Goal: Task Accomplishment & Management: Complete application form

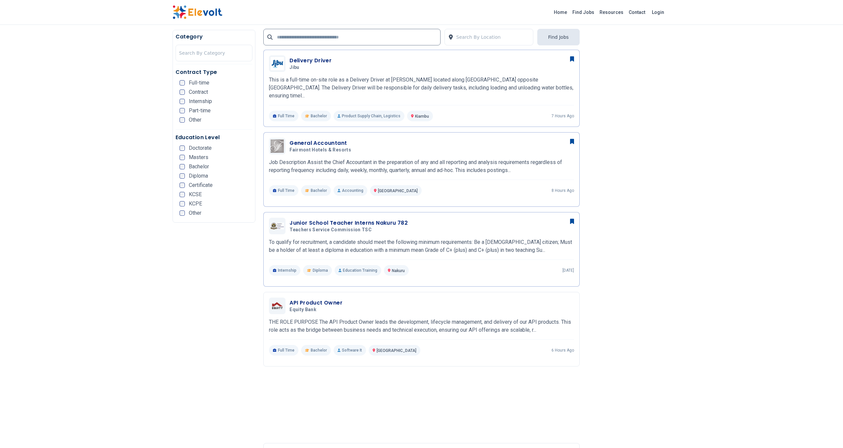
scroll to position [252, 0]
click at [424, 298] on div "API Product Owner Equity Bank [DATE] [DATE]" at bounding box center [432, 305] width 285 height 14
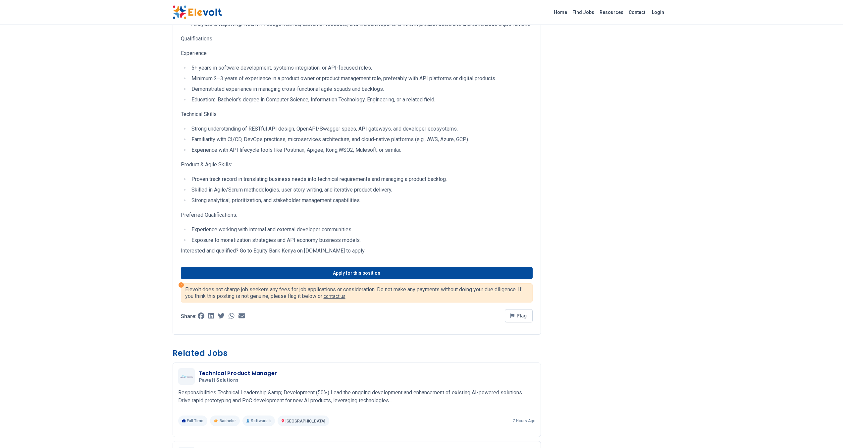
scroll to position [267, 0]
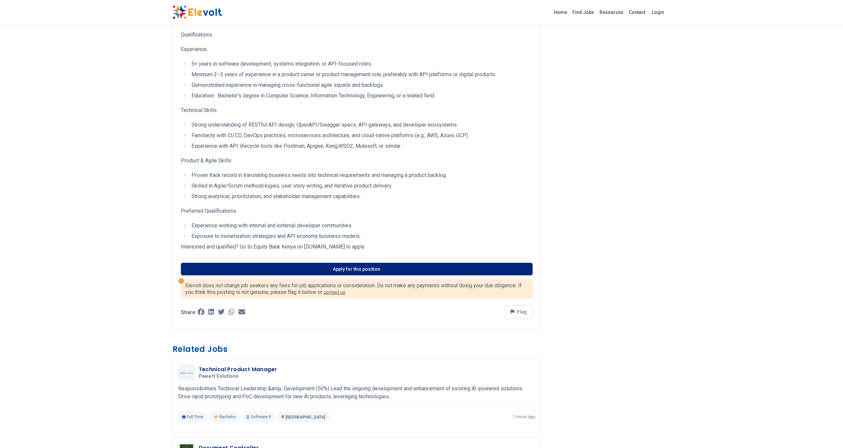
click at [380, 273] on link "Apply for this position" at bounding box center [357, 269] width 352 height 13
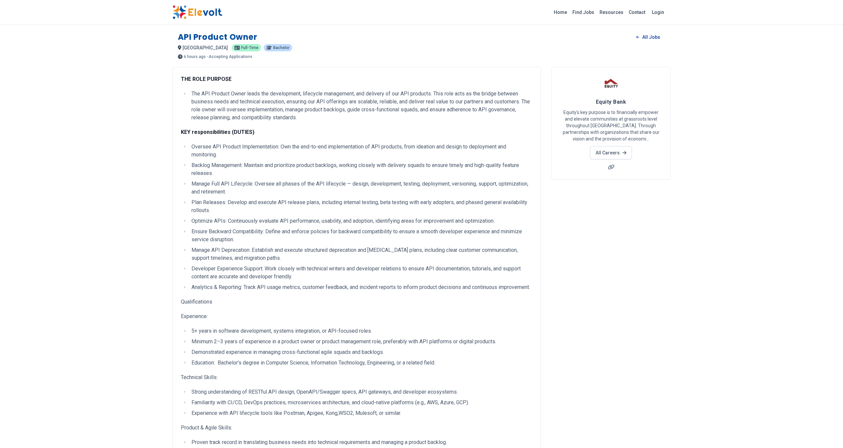
click at [645, 37] on link "All Jobs" at bounding box center [648, 37] width 34 height 10
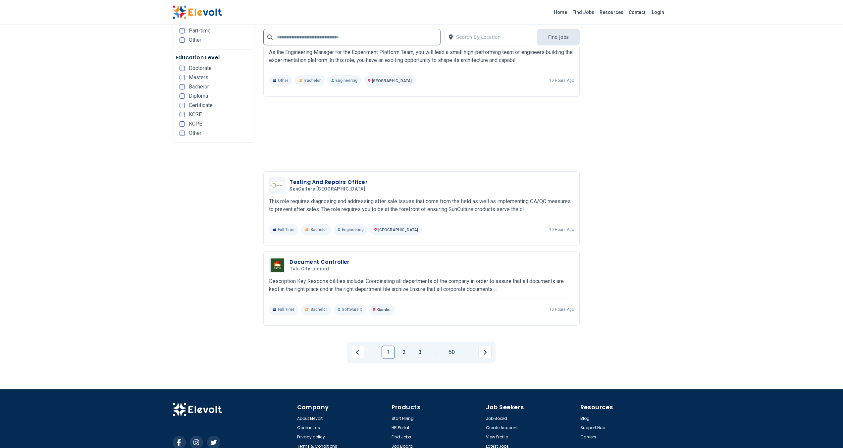
scroll to position [1325, 0]
click at [403, 349] on link "2" at bounding box center [404, 351] width 13 height 13
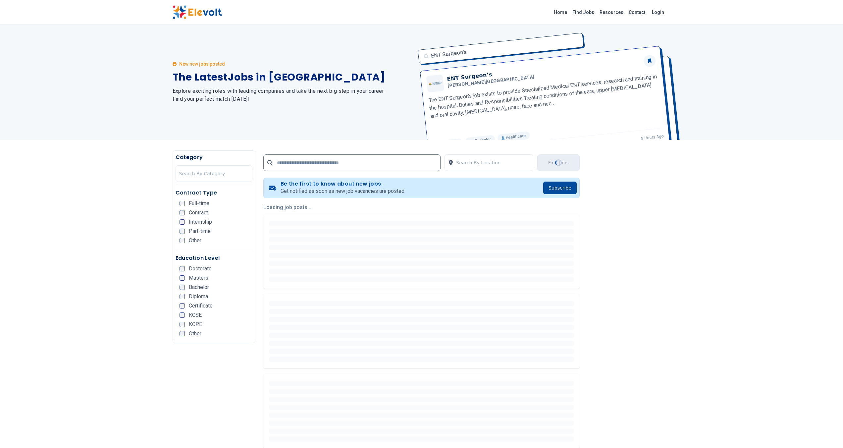
scroll to position [0, 0]
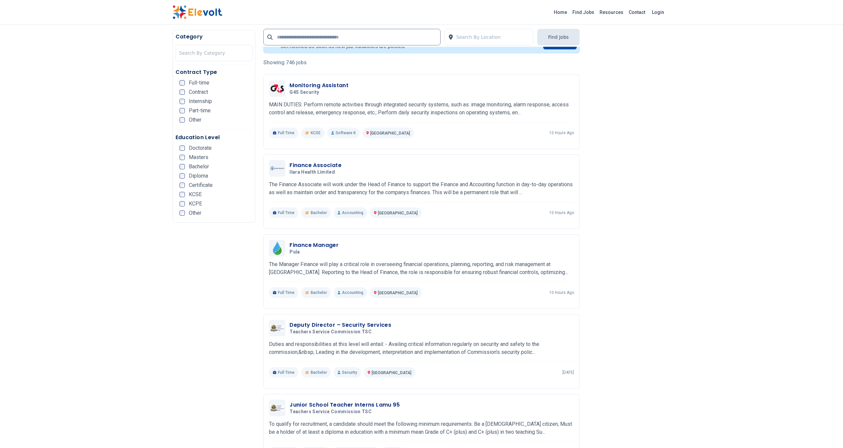
scroll to position [195, 0]
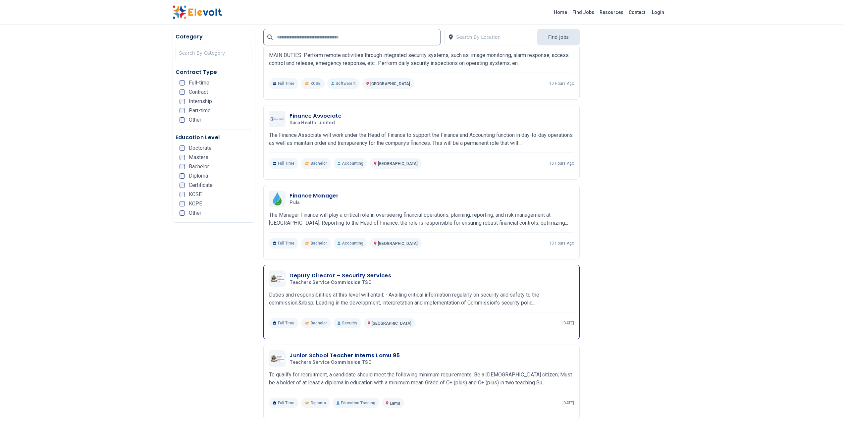
click at [369, 280] on h5 "Teachers Service Commission TSC" at bounding box center [339, 283] width 99 height 6
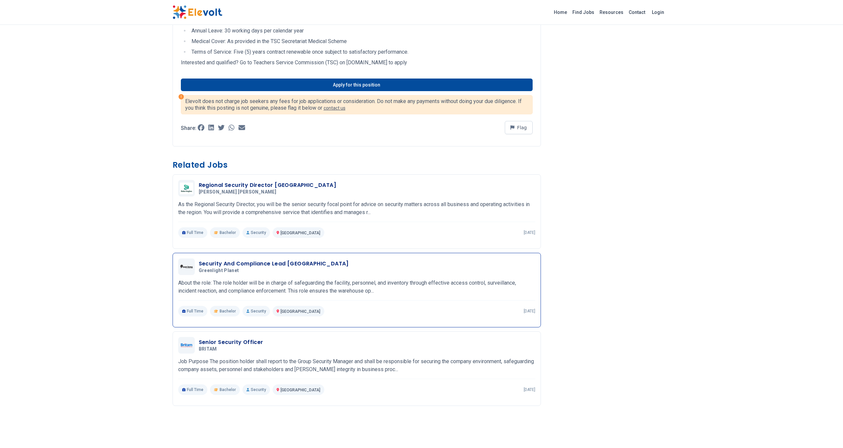
scroll to position [361, 0]
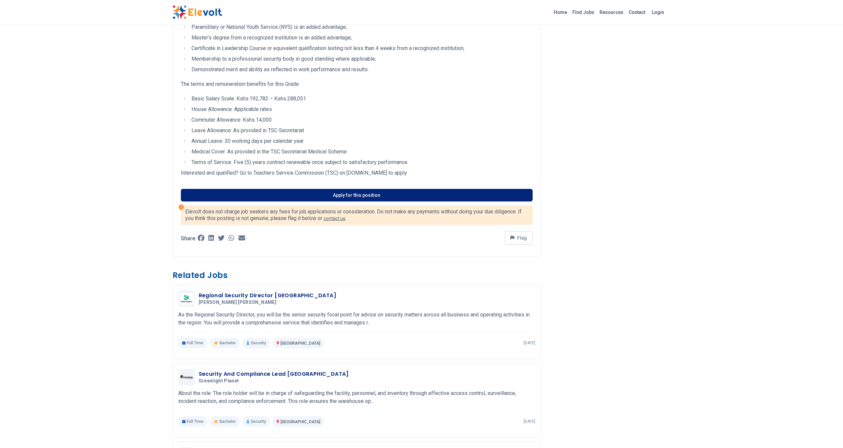
click at [339, 192] on link "Apply for this position" at bounding box center [357, 195] width 352 height 13
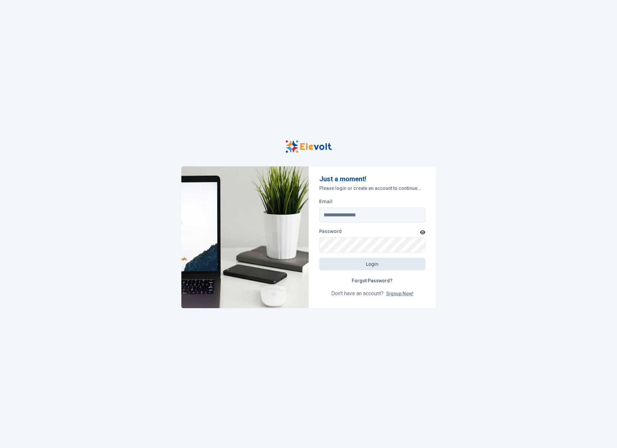
click at [539, 146] on div at bounding box center [308, 146] width 498 height 13
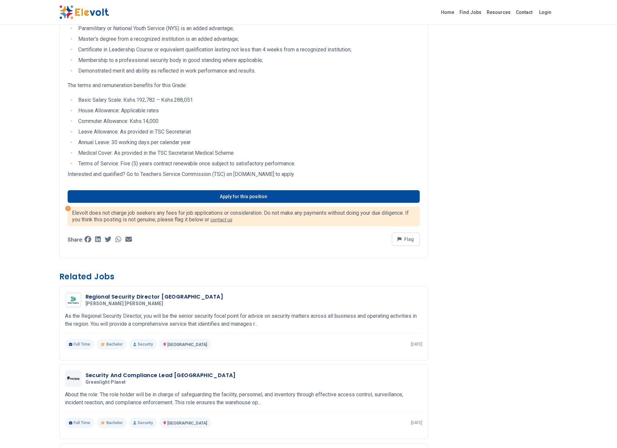
scroll to position [361, 0]
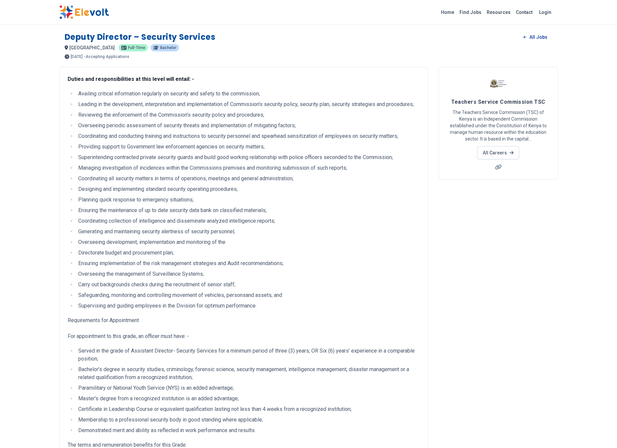
click at [526, 37] on icon at bounding box center [524, 37] width 3 height 4
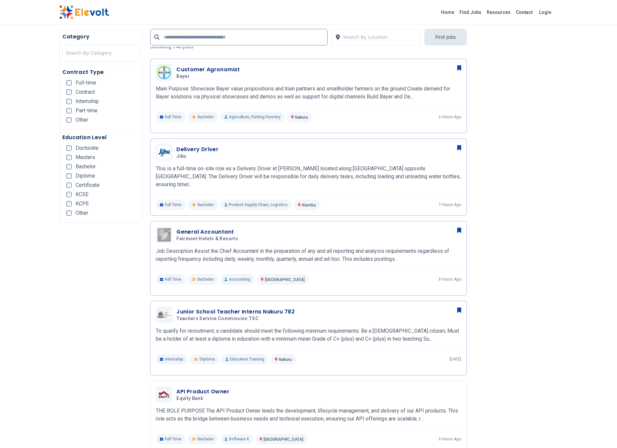
scroll to position [214, 0]
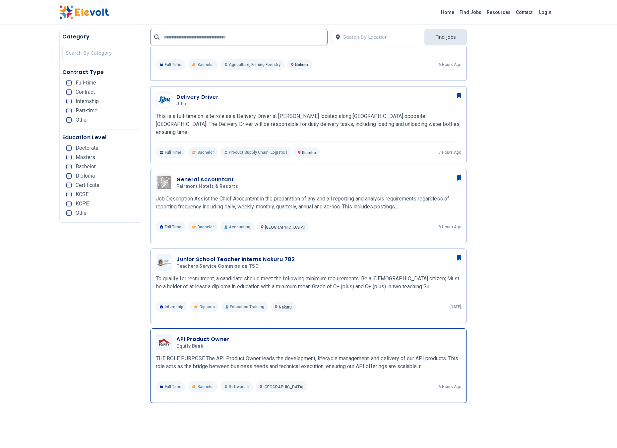
click at [308, 339] on div "API Product Owner Equity Bank [DATE] [DATE]" at bounding box center [318, 342] width 285 height 14
